Goal: Ask a question

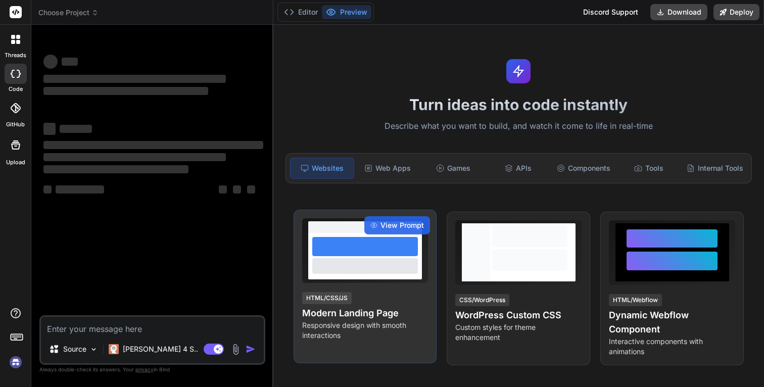
click at [362, 268] on div at bounding box center [365, 265] width 106 height 15
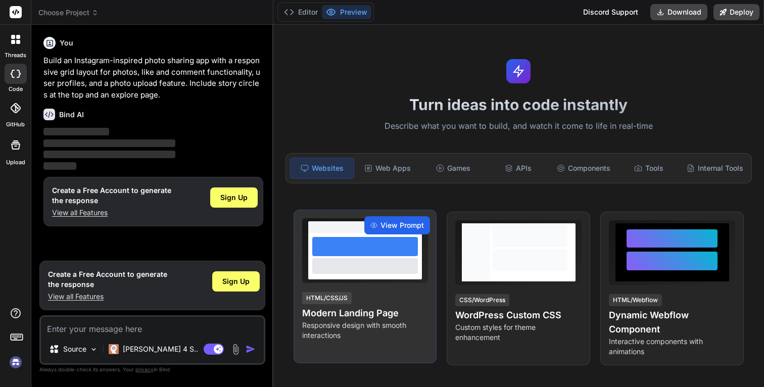
click at [395, 223] on span "View Prompt" at bounding box center [401, 225] width 43 height 10
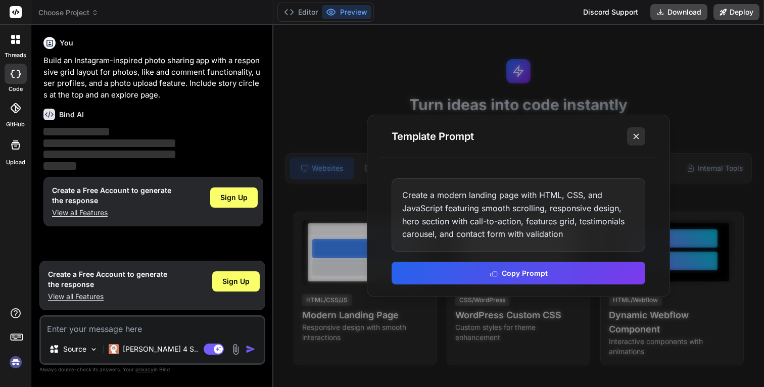
click at [644, 135] on button at bounding box center [636, 136] width 18 height 18
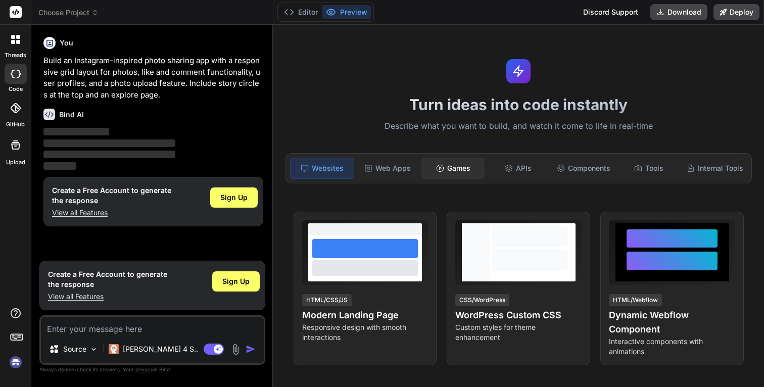
click at [458, 172] on div "Games" at bounding box center [452, 168] width 63 height 21
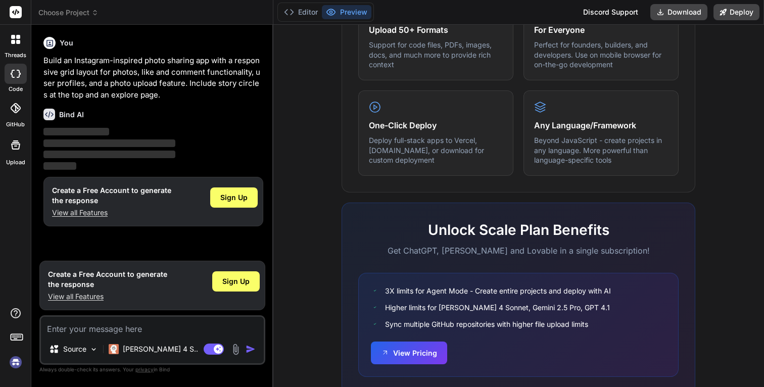
scroll to position [589, 0]
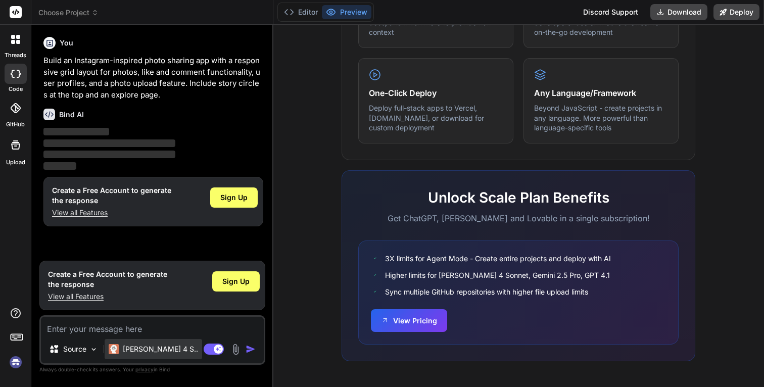
click at [144, 353] on p "[PERSON_NAME] 4 S.." at bounding box center [160, 349] width 75 height 10
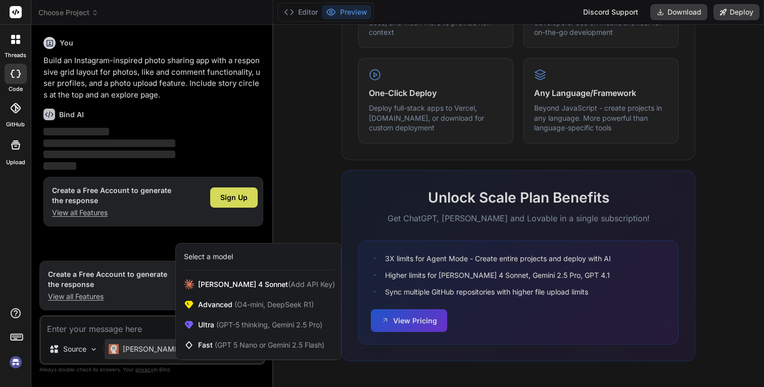
click at [293, 225] on div at bounding box center [382, 193] width 764 height 387
type textarea "x"
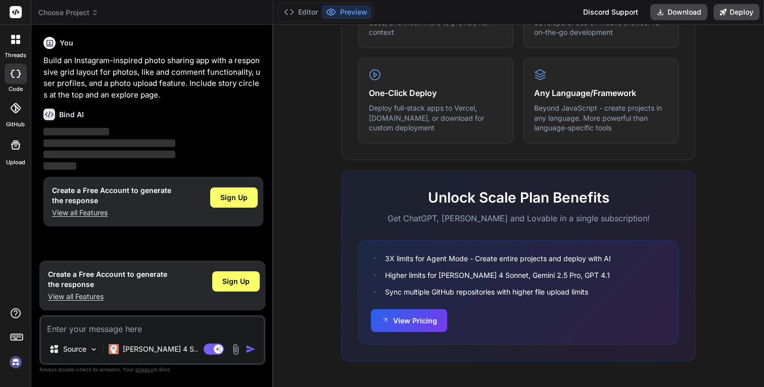
click at [11, 139] on icon at bounding box center [16, 145] width 12 height 12
